Goal: Check status

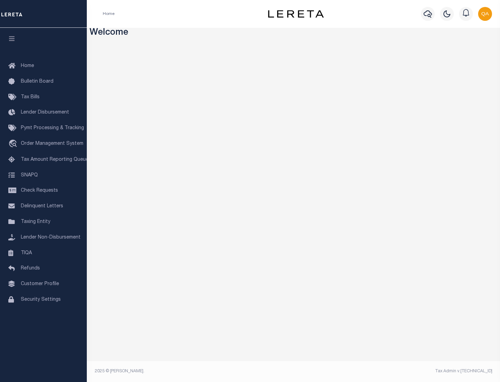
click at [43, 191] on span "Check Requests" at bounding box center [39, 190] width 37 height 5
select select "50"
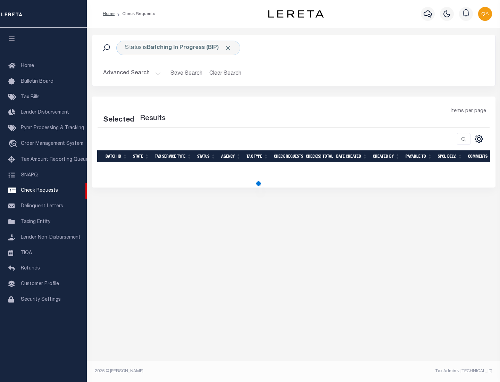
select select "50"
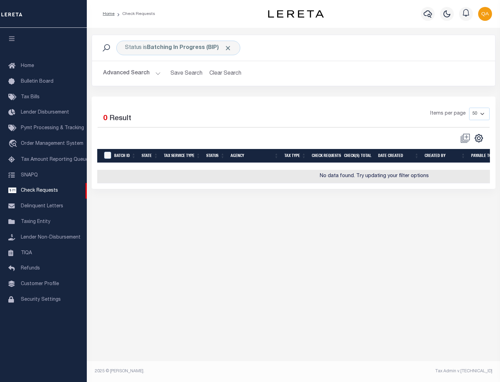
click at [228, 48] on span "Click to Remove" at bounding box center [227, 47] width 7 height 7
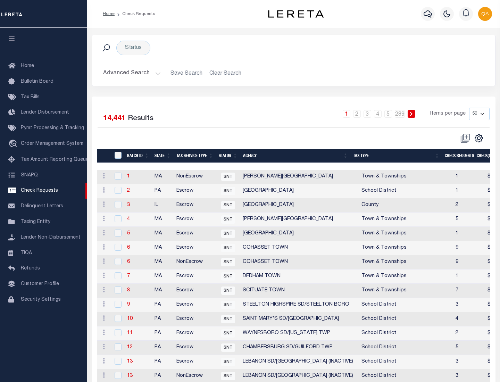
scroll to position [335, 0]
